Goal: Transaction & Acquisition: Purchase product/service

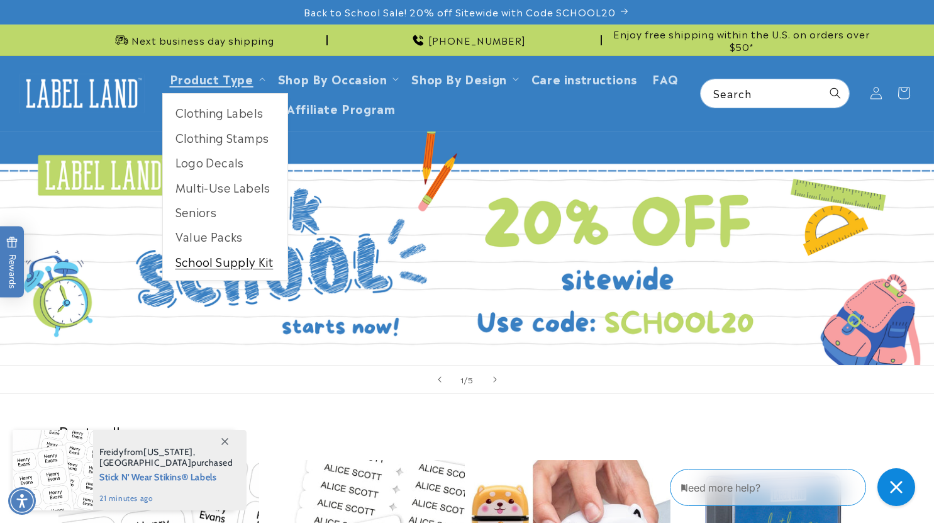
click at [233, 255] on link "School Supply Kit" at bounding box center [225, 261] width 125 height 25
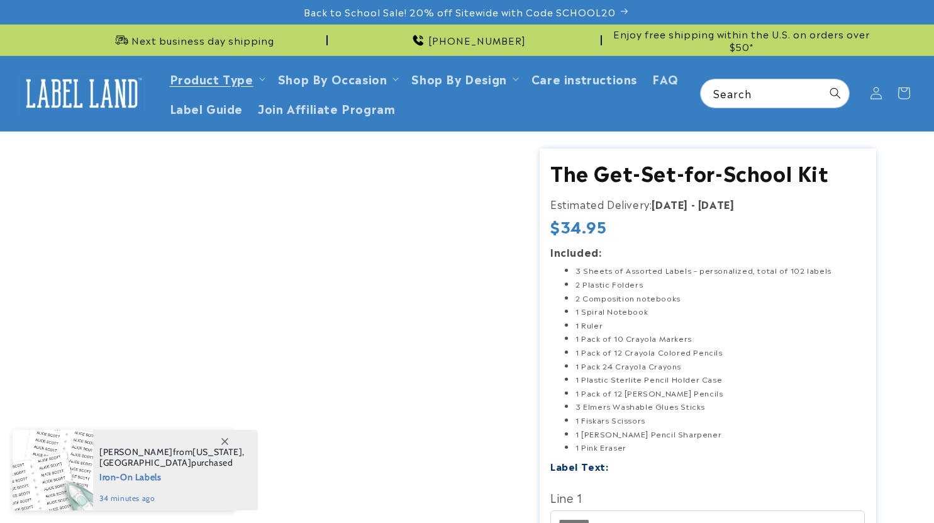
click at [221, 438] on icon at bounding box center [224, 441] width 7 height 7
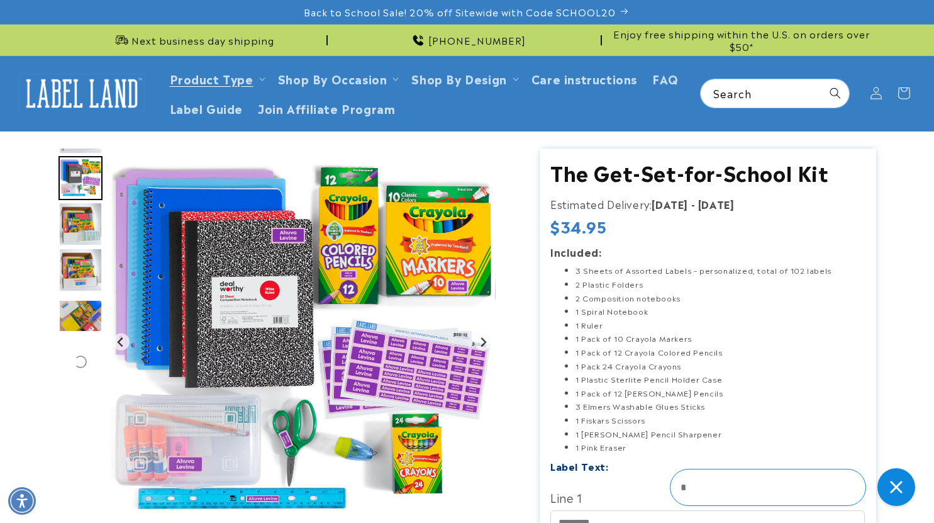
click at [87, 220] on img "Go to slide 4" at bounding box center [81, 224] width 44 height 44
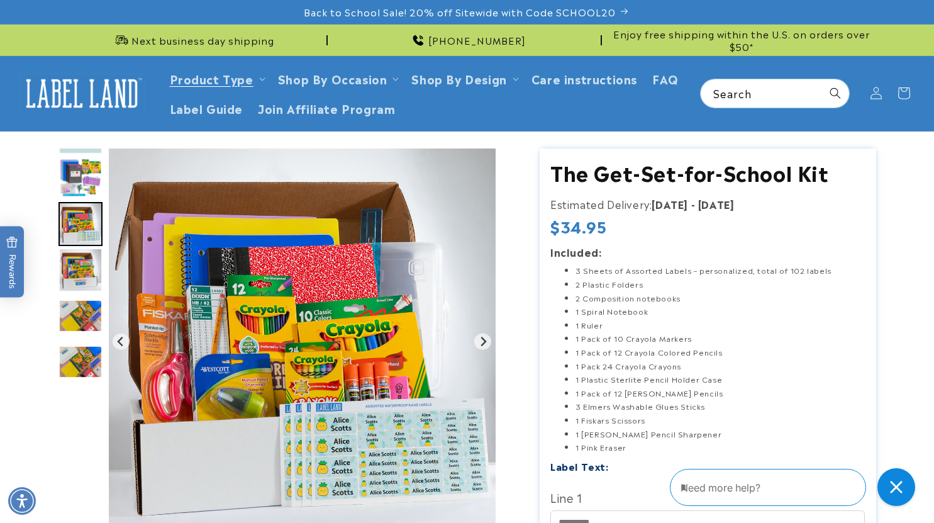
click at [81, 304] on img "Go to slide 6" at bounding box center [81, 316] width 44 height 33
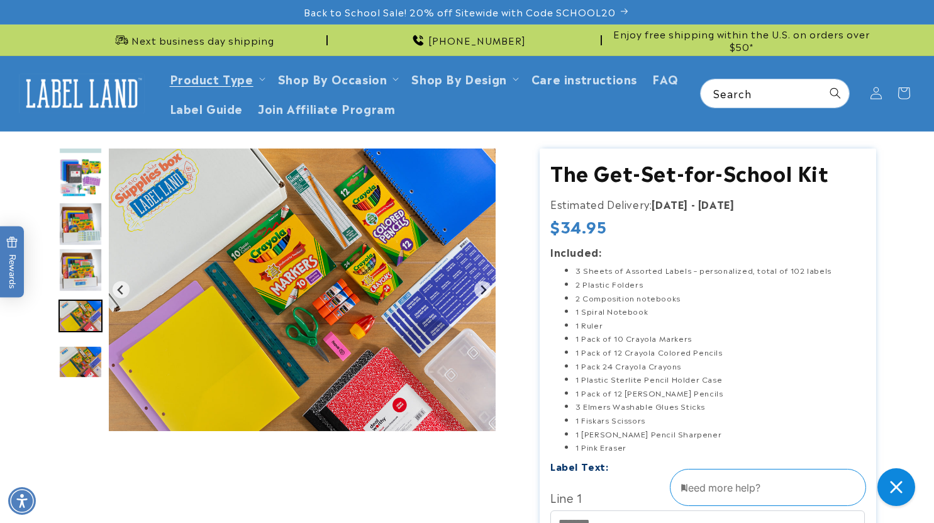
click at [89, 228] on img "Go to slide 4" at bounding box center [81, 224] width 44 height 44
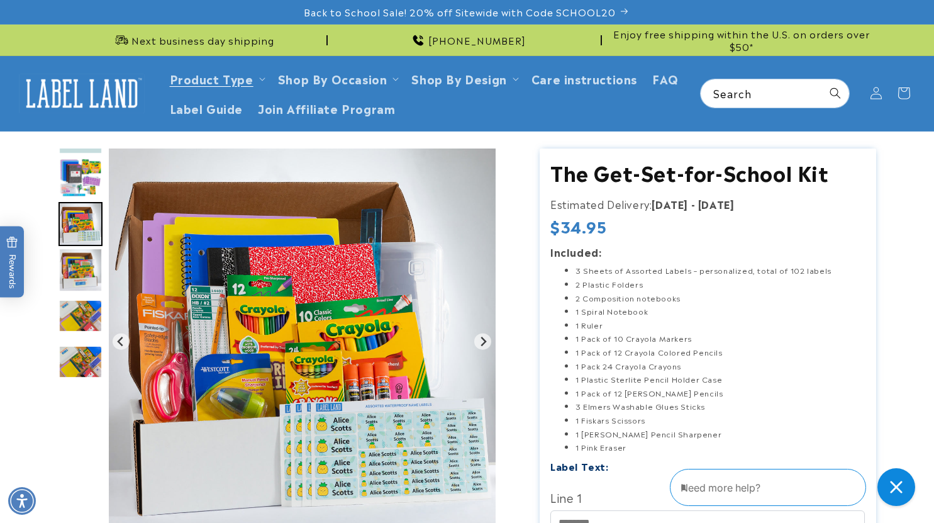
click at [93, 175] on img "Go to slide 3" at bounding box center [81, 178] width 44 height 44
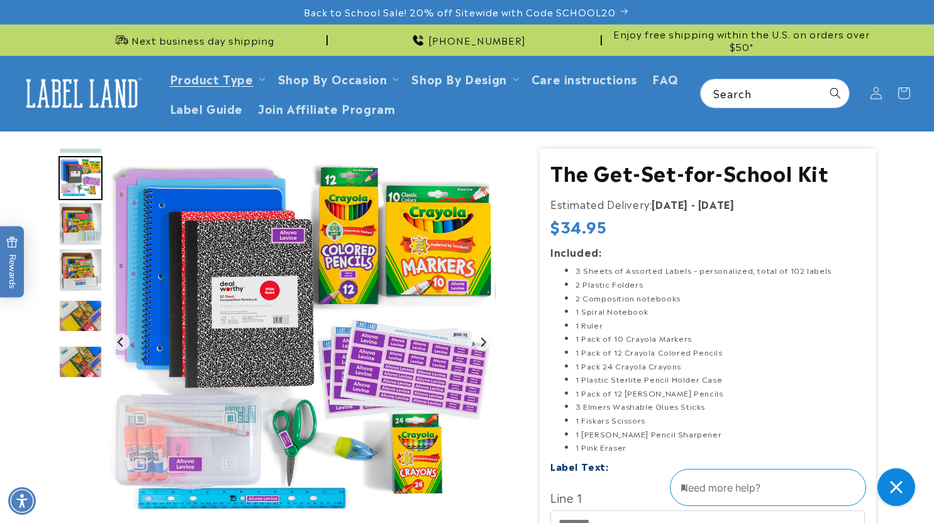
click at [85, 215] on img "Go to slide 4" at bounding box center [81, 224] width 44 height 44
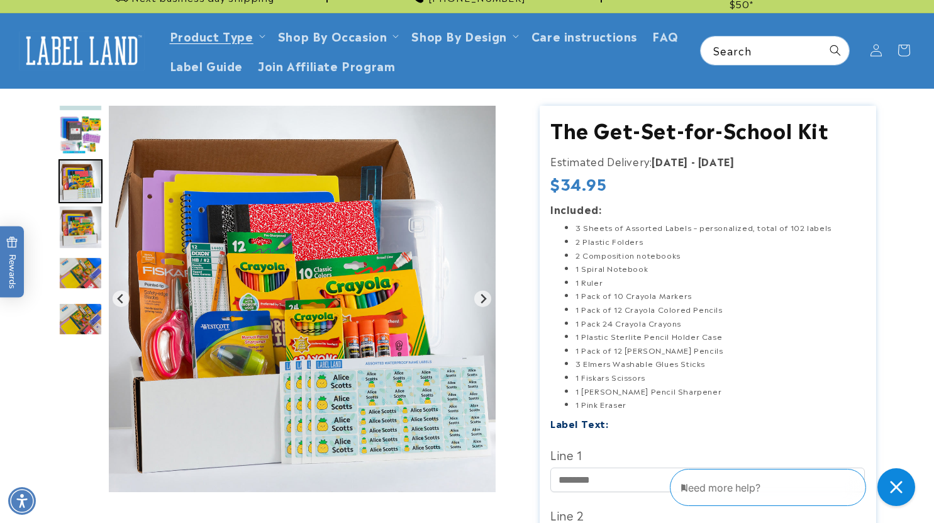
scroll to position [63, 0]
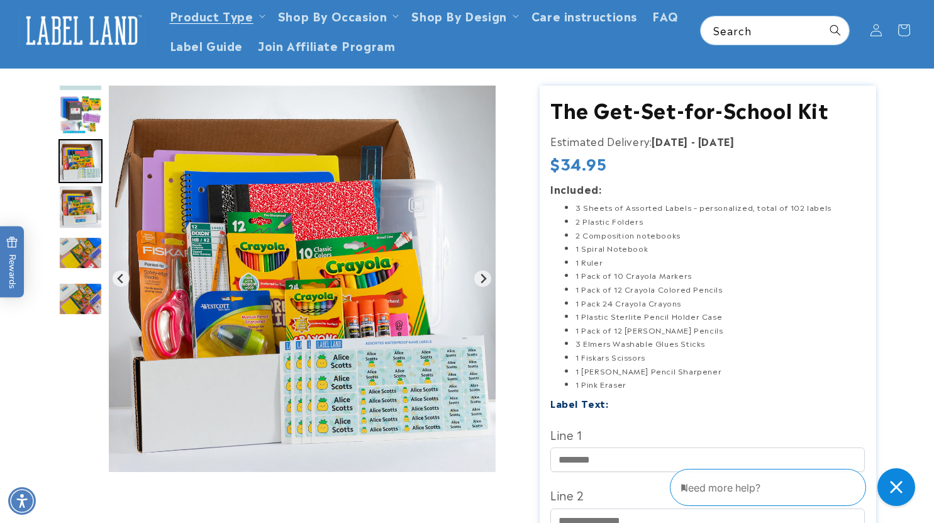
click at [89, 96] on img "Go to slide 3" at bounding box center [81, 115] width 44 height 44
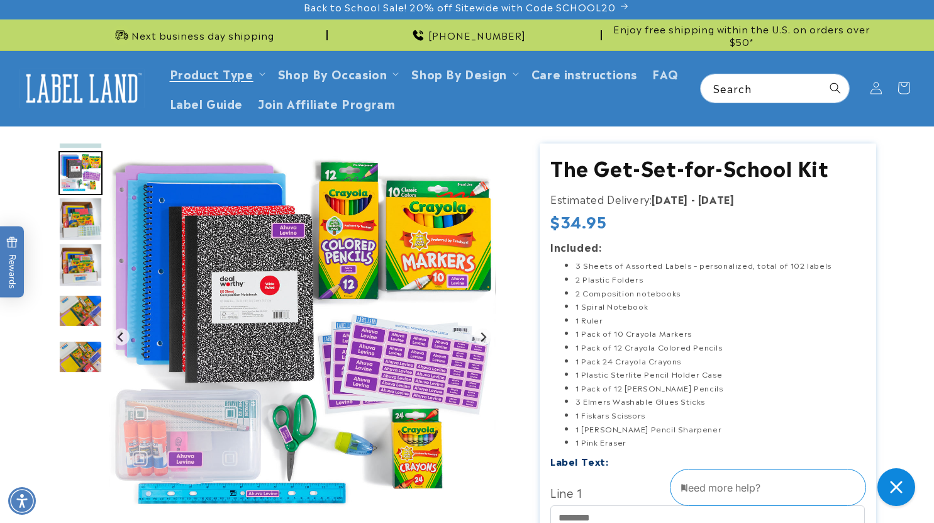
scroll to position [0, 0]
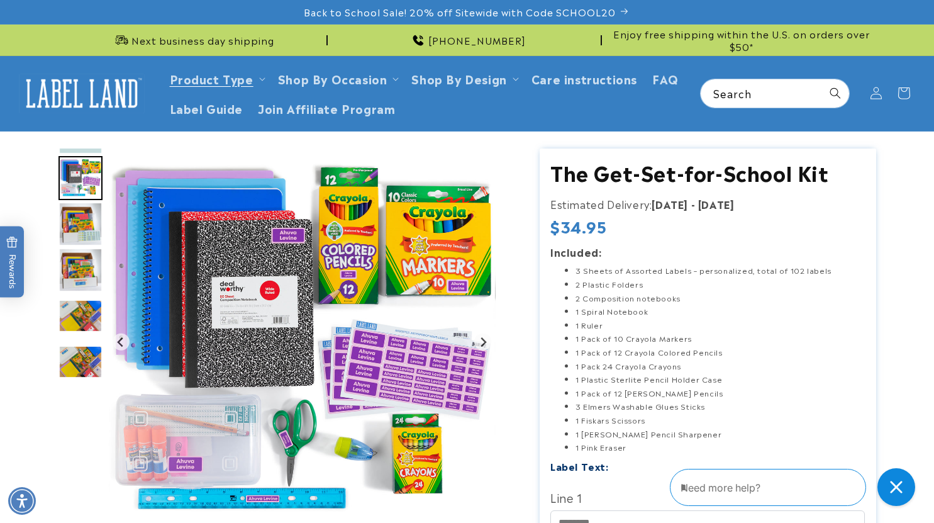
click at [82, 324] on img "Go to slide 6" at bounding box center [81, 316] width 44 height 33
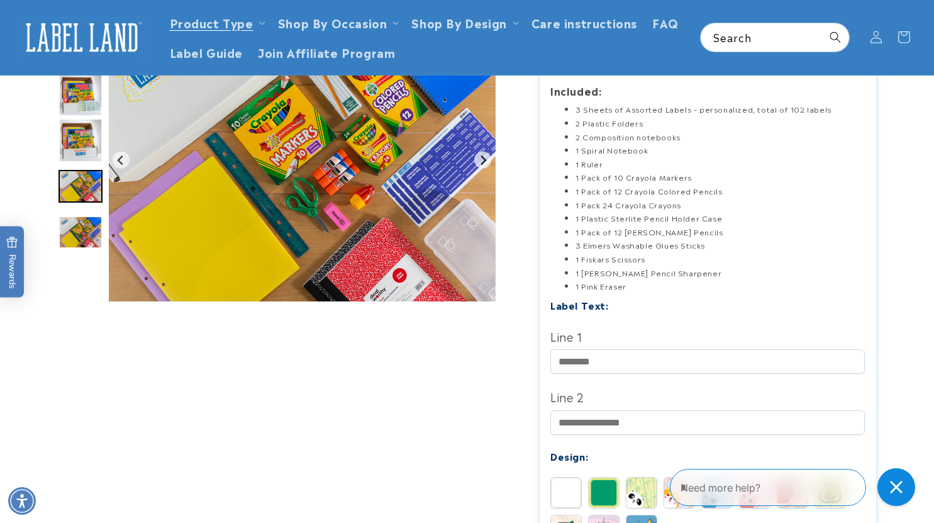
scroll to position [126, 0]
